Goal: Information Seeking & Learning: Learn about a topic

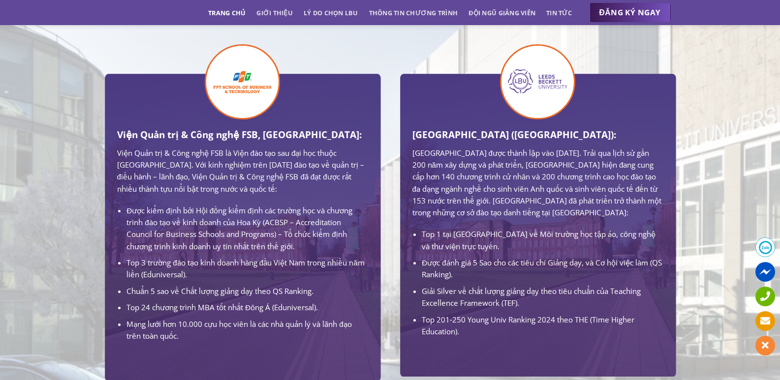
scroll to position [885, 0]
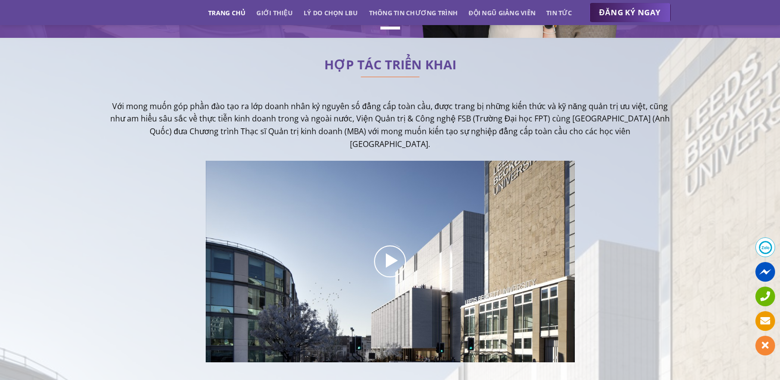
scroll to position [295, 0]
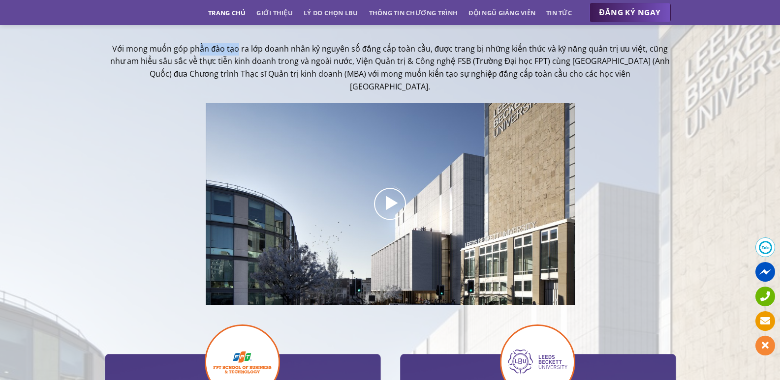
drag, startPoint x: 203, startPoint y: 50, endPoint x: 285, endPoint y: 53, distance: 82.7
click at [285, 53] on p "Với mong muốn góp phần đào tạo ra lớp doanh nhân kỷ nguyên số đẳng cấp toàn cầu…" at bounding box center [390, 68] width 561 height 50
click at [479, 80] on p "Với mong muốn góp phần đào tạo ra lớp doanh nhân kỷ nguyên số đẳng cấp toàn cầu…" at bounding box center [390, 68] width 561 height 50
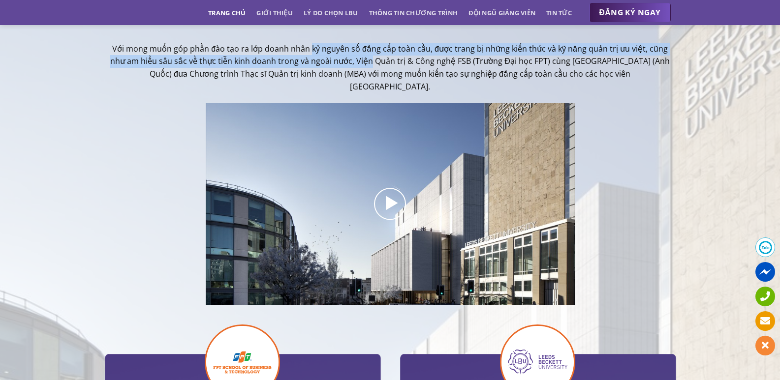
drag, startPoint x: 328, startPoint y: 56, endPoint x: 306, endPoint y: 51, distance: 22.1
click at [306, 51] on p "Với mong muốn góp phần đào tạo ra lớp doanh nhân kỷ nguyên số đẳng cấp toàn cầu…" at bounding box center [390, 68] width 561 height 50
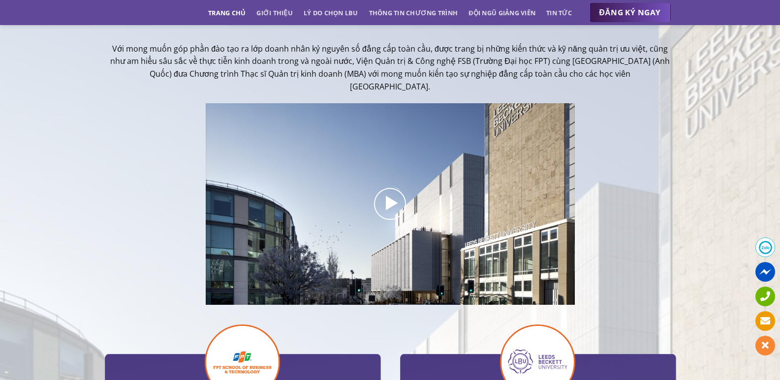
click at [272, 43] on p "Với mong muốn góp phần đào tạo ra lớp doanh nhân kỷ nguyên số đẳng cấp toàn cầu…" at bounding box center [390, 68] width 561 height 50
click at [393, 207] on icon at bounding box center [390, 203] width 20 height 23
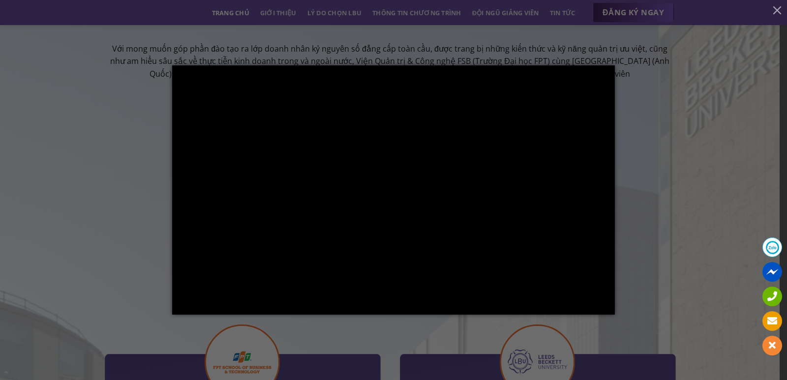
click at [687, 176] on div at bounding box center [393, 190] width 787 height 380
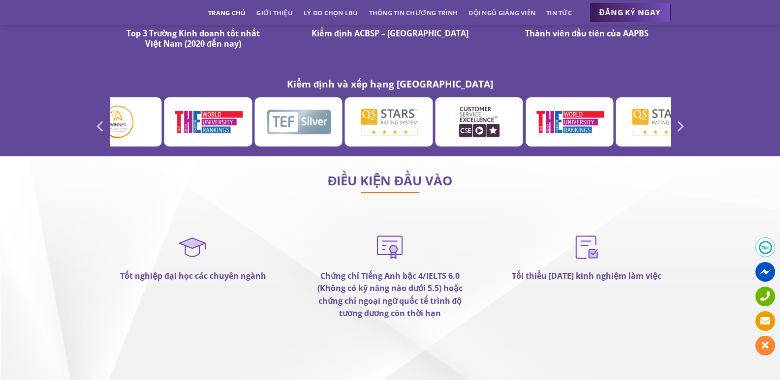
scroll to position [5755, 0]
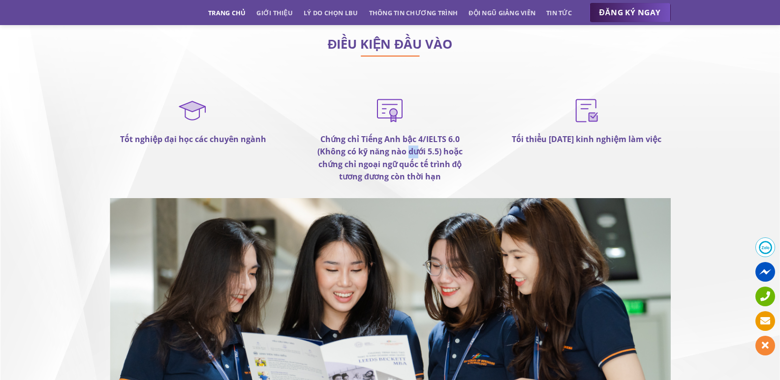
drag, startPoint x: 415, startPoint y: 117, endPoint x: 428, endPoint y: 119, distance: 13.4
click at [421, 134] on strong "Chứng chỉ Tiếng Anh bậc 4/IELTS 6.0 (Không có kỹ năng nào dưới 5.5) hoặc chứng …" at bounding box center [389, 158] width 145 height 49
click at [432, 134] on strong "Chứng chỉ Tiếng Anh bậc 4/IELTS 6.0 (Không có kỹ năng nào dưới 5.5) hoặc chứng …" at bounding box center [389, 158] width 145 height 49
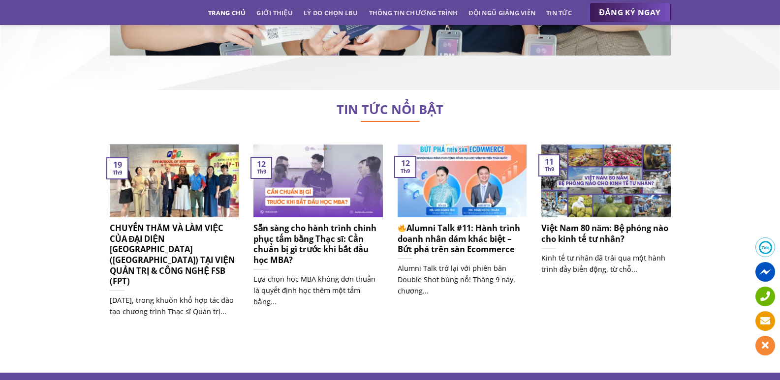
scroll to position [6148, 0]
